Goal: Information Seeking & Learning: Stay updated

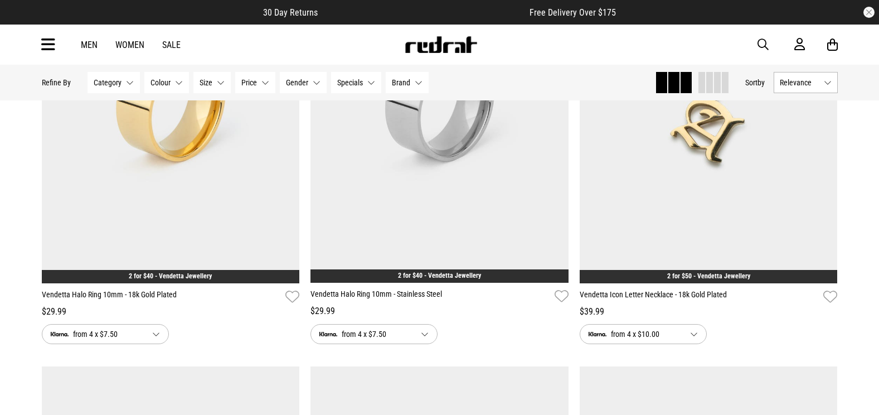
click at [46, 36] on icon at bounding box center [48, 45] width 14 height 18
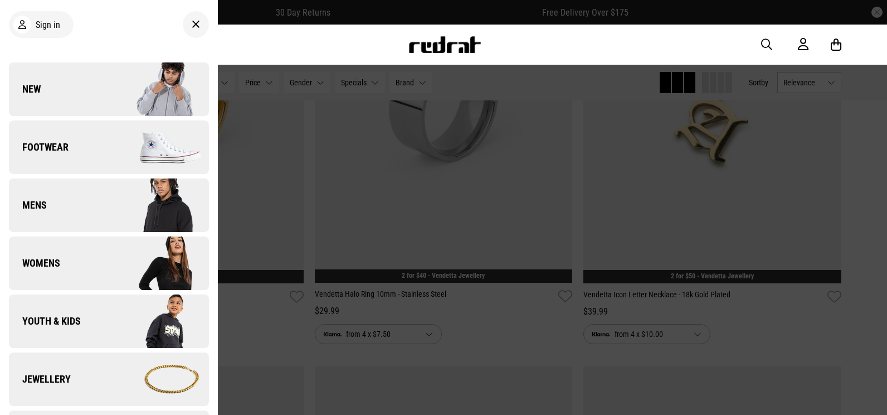
click at [88, 83] on link "New" at bounding box center [109, 89] width 200 height 54
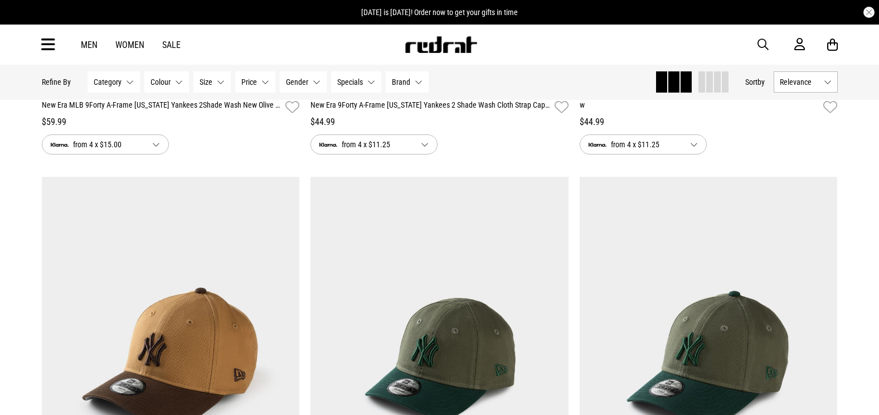
click at [818, 86] on span "Relevance" at bounding box center [800, 81] width 40 height 9
click at [809, 108] on li "Newest" at bounding box center [805, 103] width 63 height 20
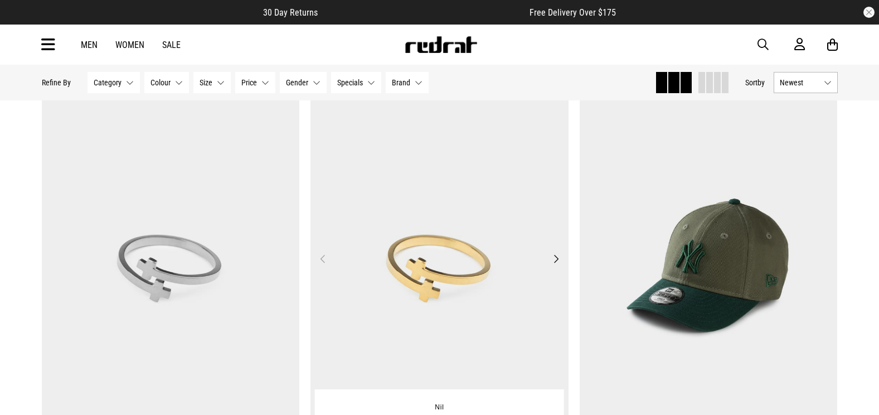
scroll to position [167, 0]
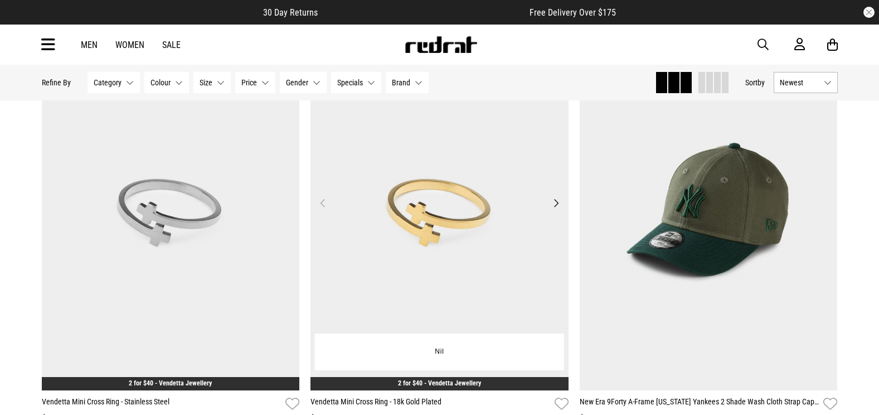
click at [554, 205] on button "Next" at bounding box center [556, 202] width 14 height 13
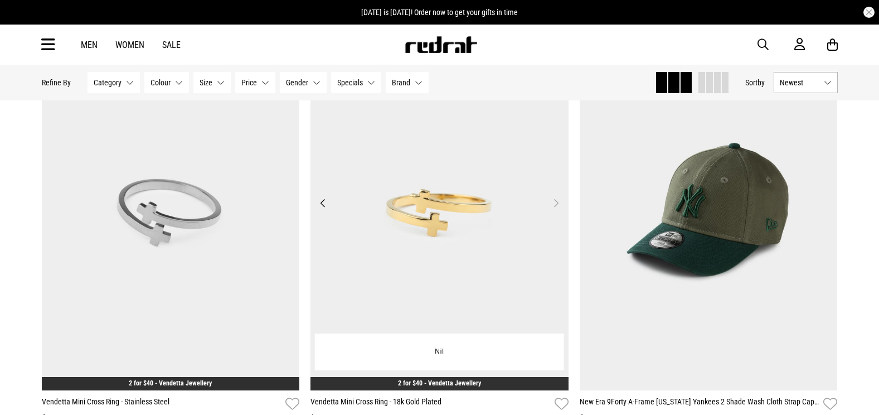
click at [554, 205] on button "Next" at bounding box center [556, 202] width 14 height 13
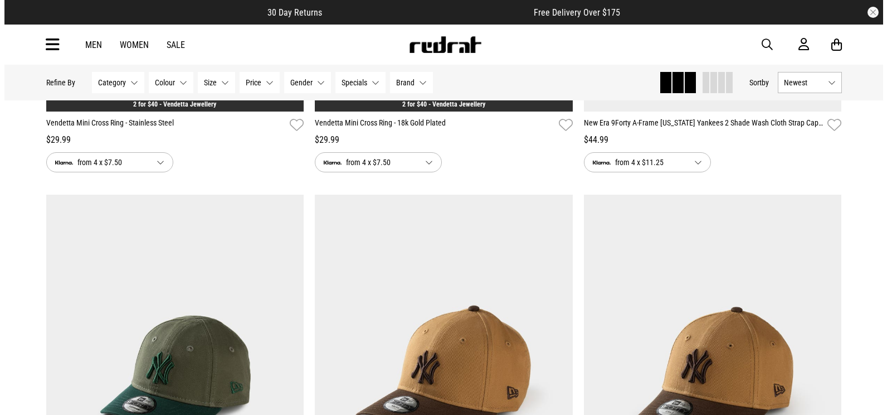
scroll to position [669, 0]
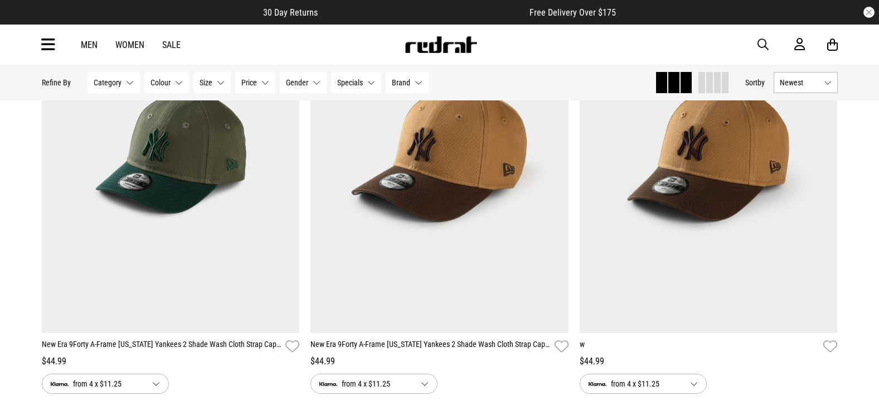
click at [45, 45] on icon at bounding box center [48, 45] width 14 height 18
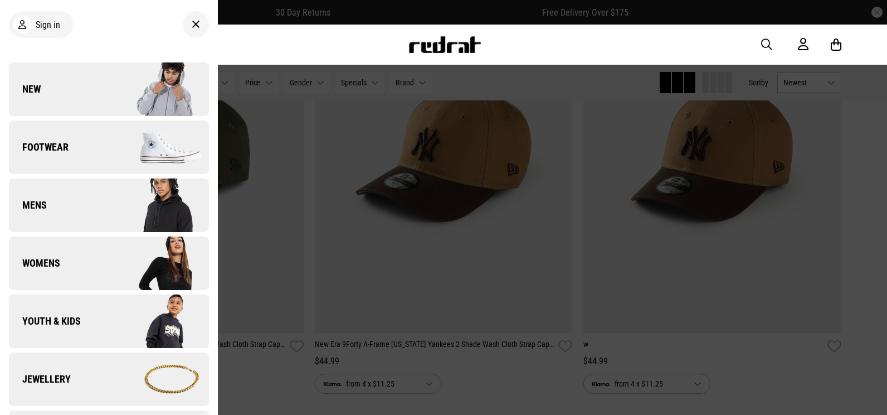
click at [90, 85] on link "New" at bounding box center [109, 89] width 200 height 54
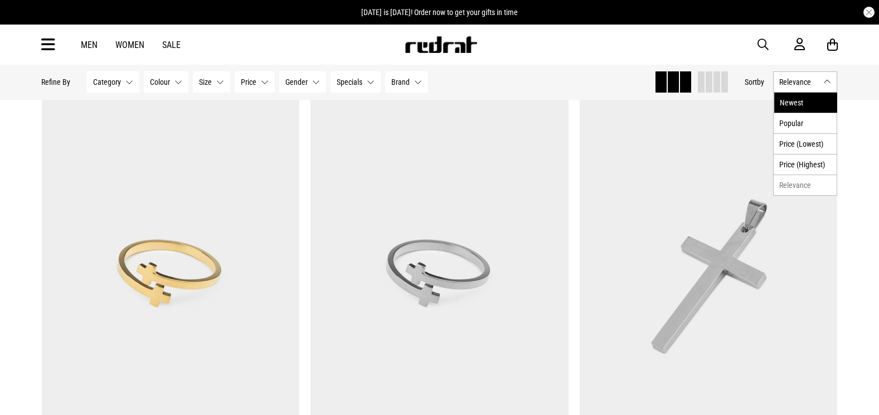
click at [780, 98] on li "Newest" at bounding box center [805, 103] width 63 height 20
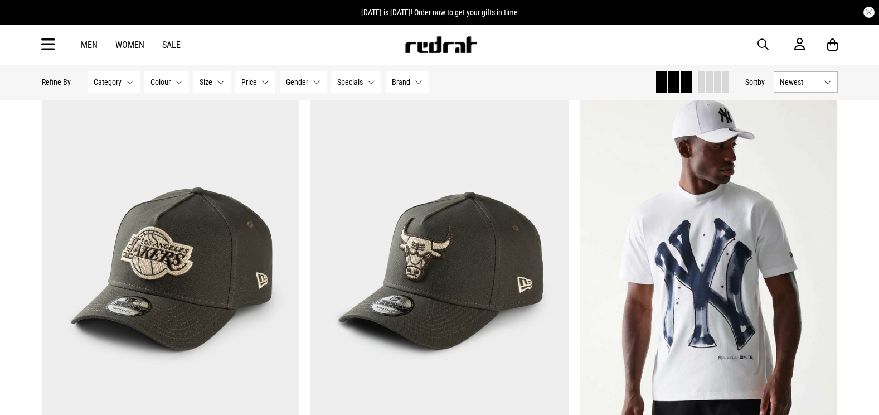
click at [52, 48] on icon at bounding box center [48, 45] width 14 height 18
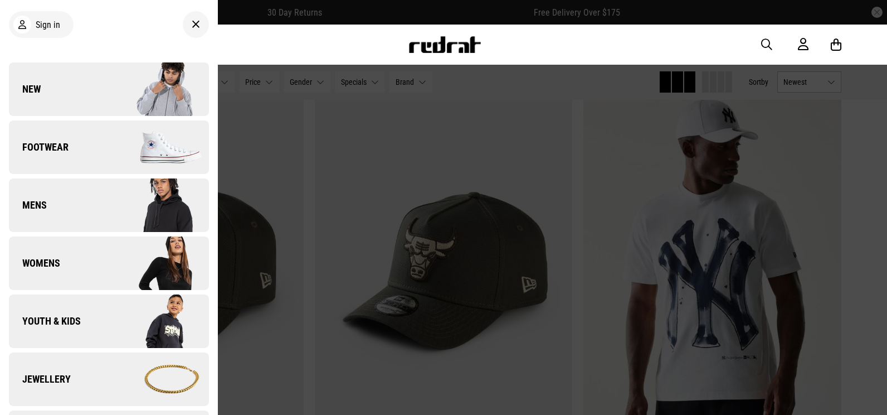
click at [69, 89] on link "New" at bounding box center [109, 89] width 200 height 54
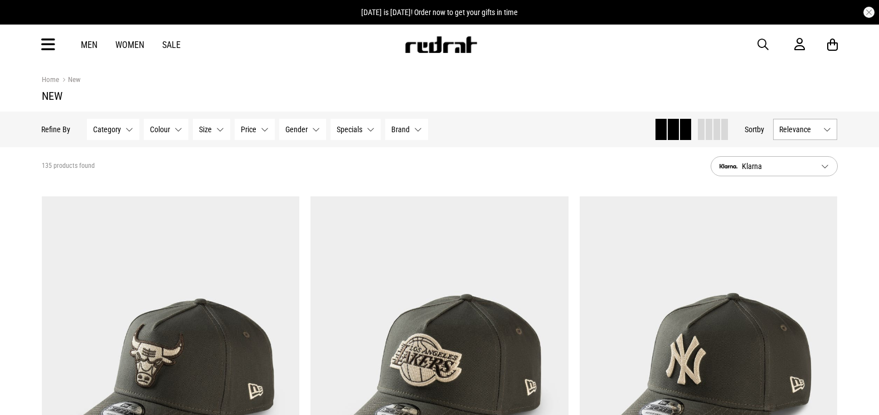
click at [821, 133] on button "Relevance" at bounding box center [806, 129] width 64 height 21
click at [800, 156] on li "Newest" at bounding box center [805, 150] width 63 height 20
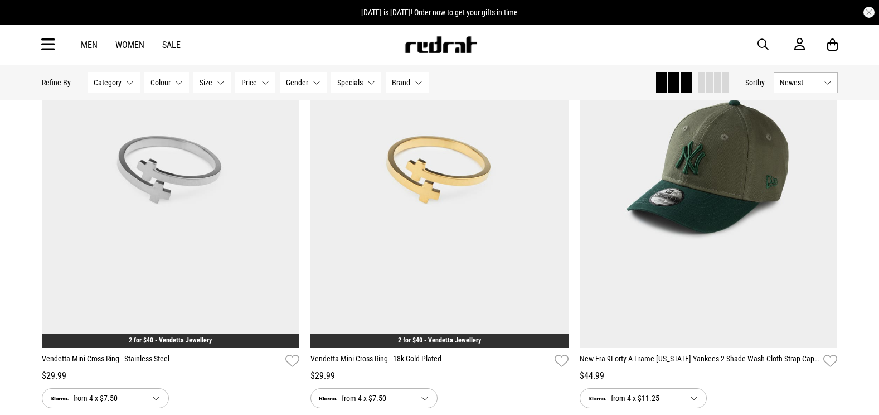
scroll to position [223, 0]
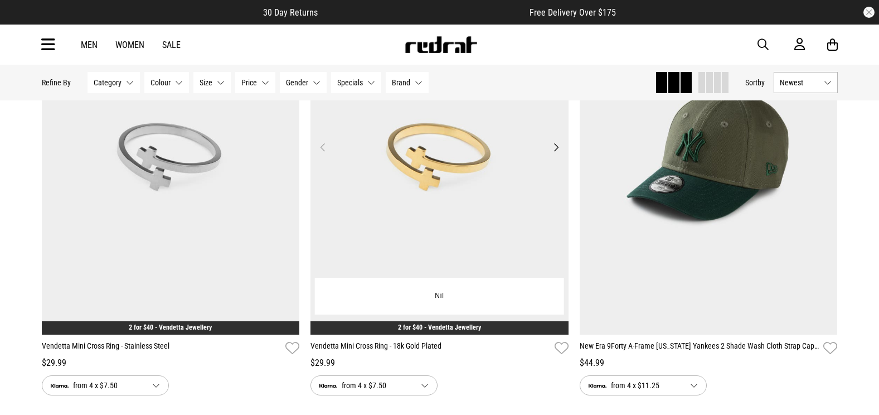
click at [554, 149] on button "Next" at bounding box center [556, 146] width 14 height 13
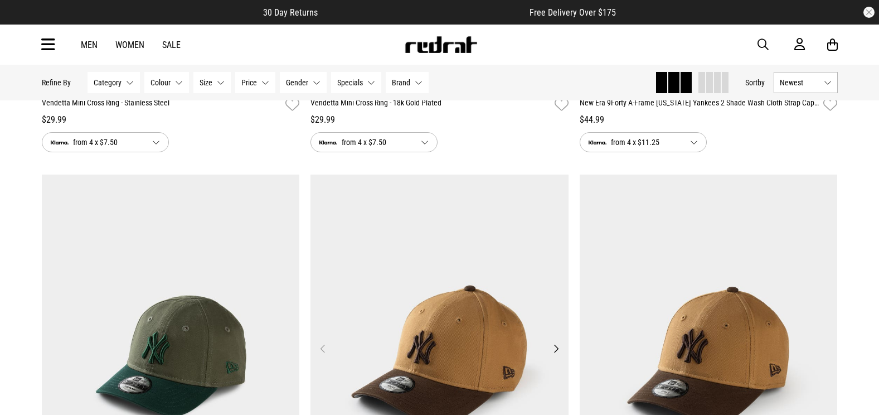
scroll to position [446, 0]
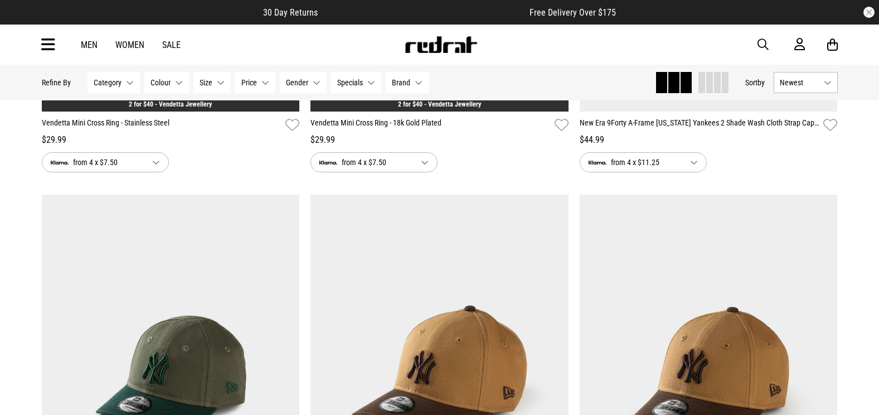
click at [425, 161] on button "from 4 x $7.50" at bounding box center [374, 162] width 127 height 20
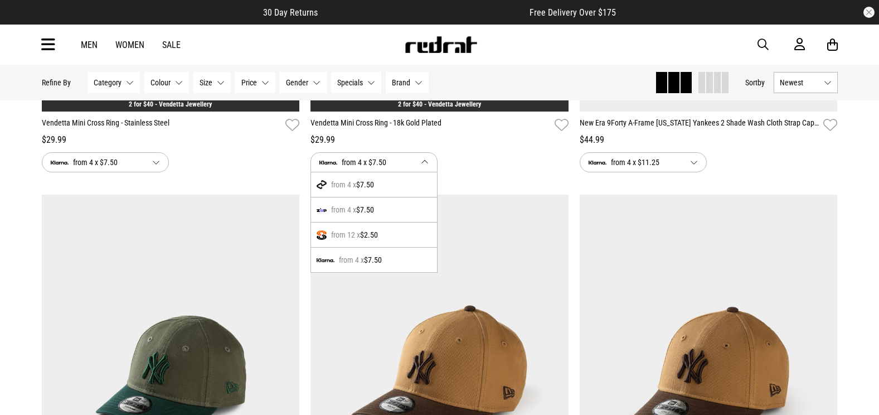
click at [425, 161] on button "from 4 x $7.50" at bounding box center [374, 162] width 127 height 20
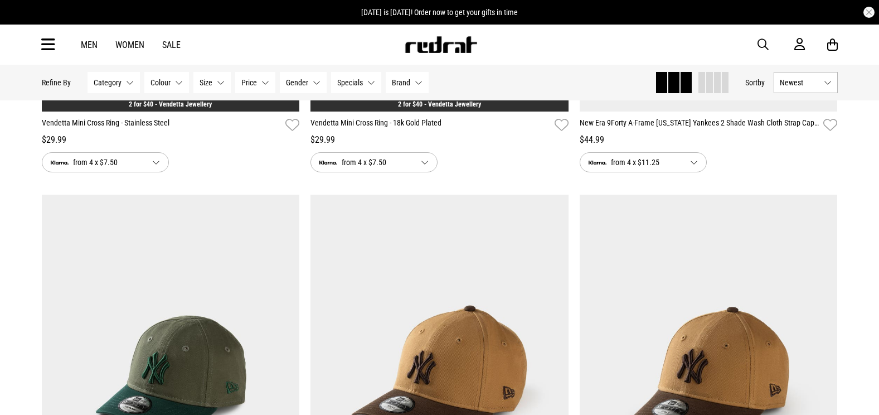
click at [153, 163] on button "from 4 x $7.50" at bounding box center [105, 162] width 127 height 20
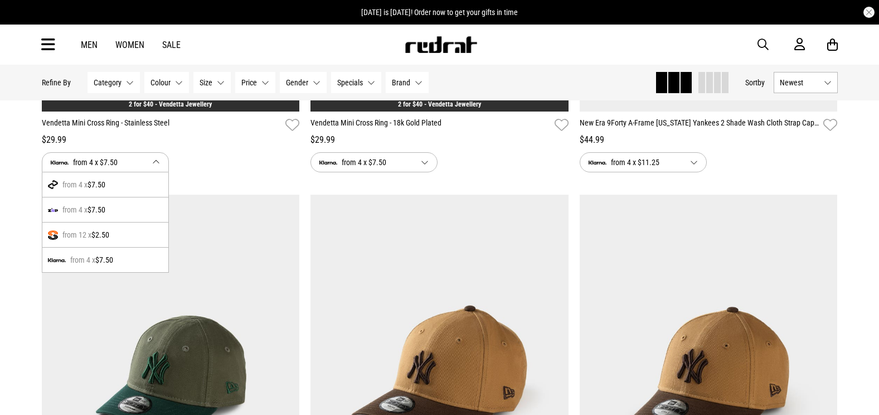
click at [157, 160] on button "from 4 x $7.50" at bounding box center [105, 162] width 127 height 20
